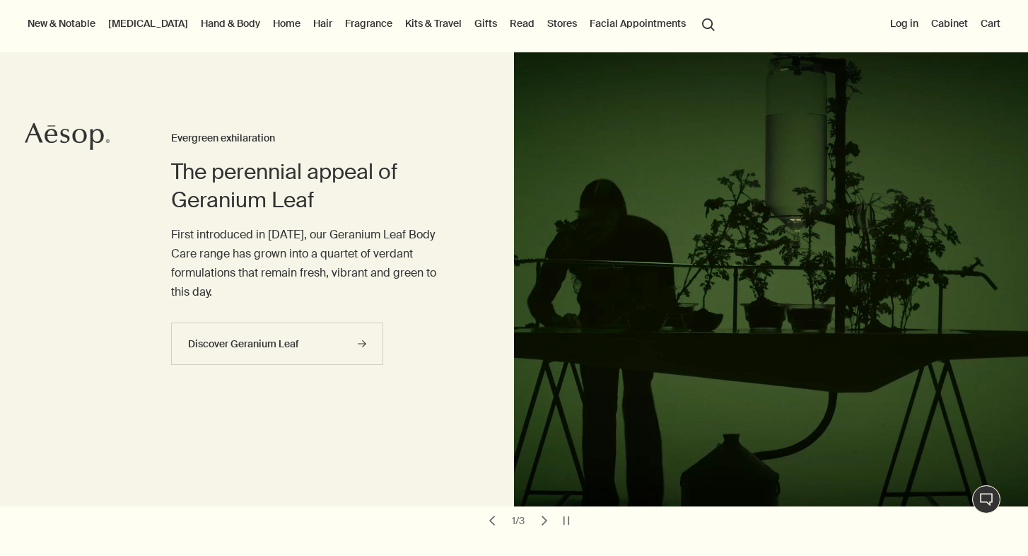
click at [310, 18] on link "Hair" at bounding box center [322, 23] width 25 height 18
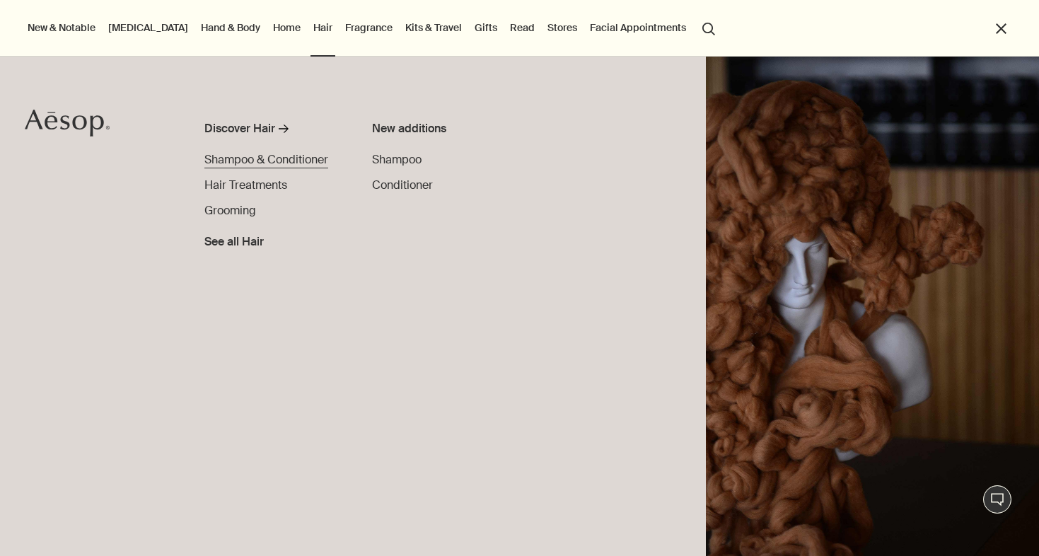
click at [292, 161] on span "Shampoo & Conditioner" at bounding box center [266, 159] width 124 height 15
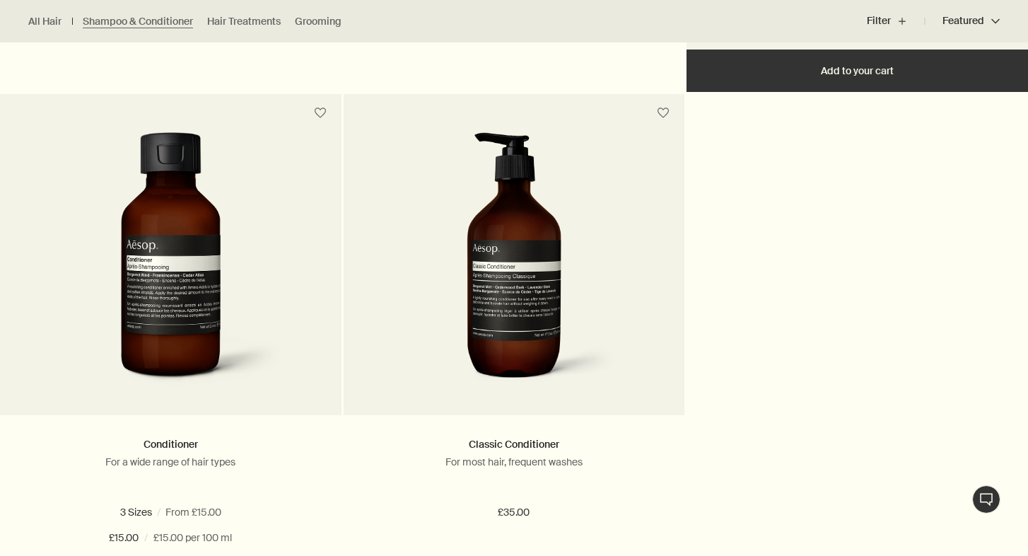
scroll to position [936, 0]
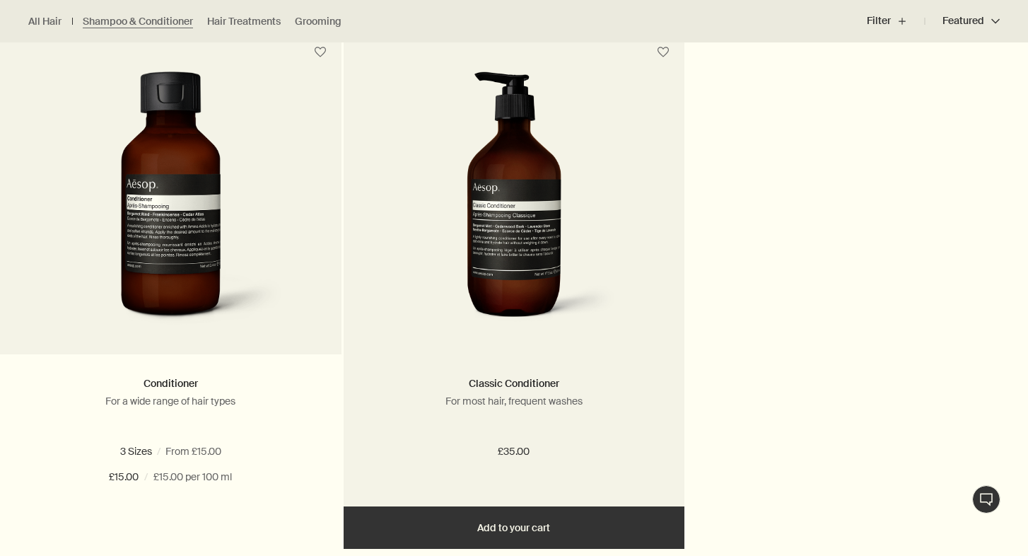
click at [546, 209] on img at bounding box center [514, 202] width 211 height 262
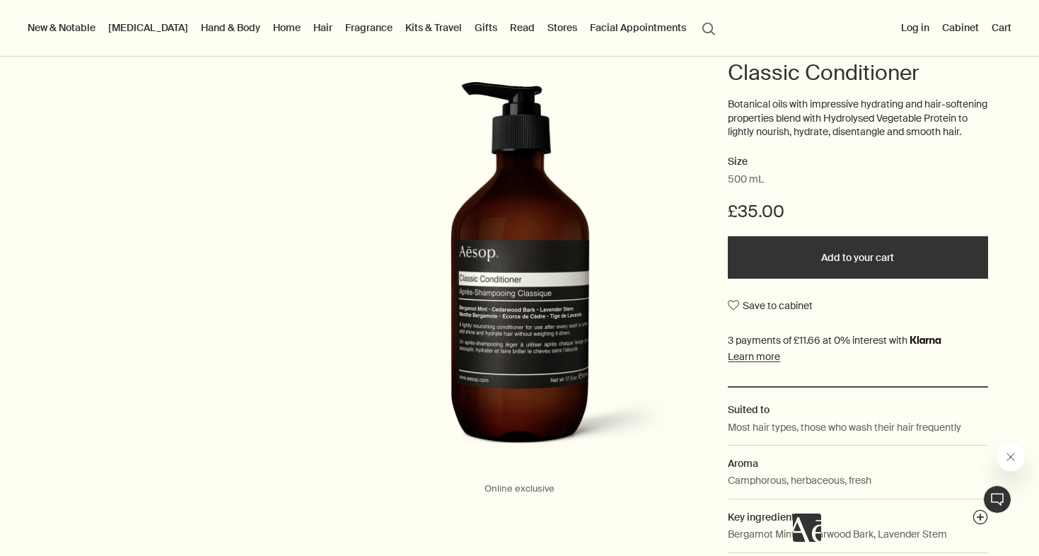
scroll to position [351, 0]
